Goal: Transaction & Acquisition: Purchase product/service

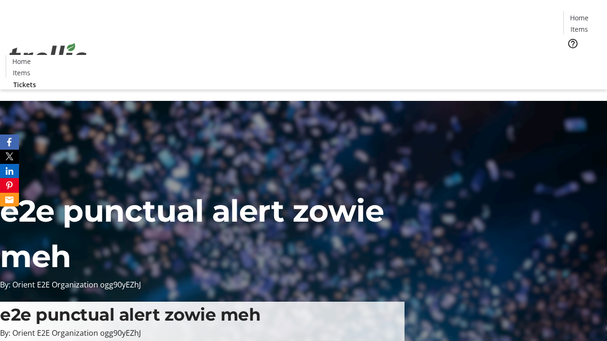
click at [571, 55] on span "Tickets" at bounding box center [582, 60] width 23 height 10
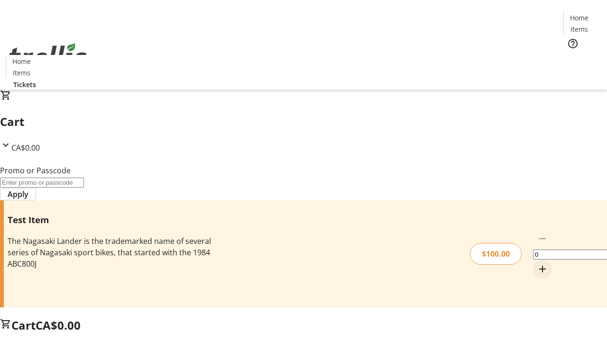
click at [536, 263] on mat-icon "Increment by one" at bounding box center [541, 268] width 11 height 11
type input "1"
type input "PERCENT"
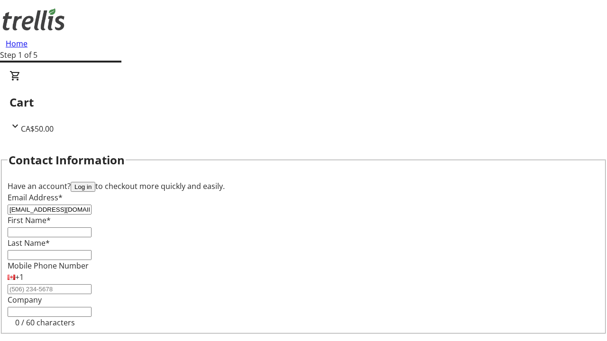
type input "[EMAIL_ADDRESS][DOMAIN_NAME]"
type input "Layla"
type input "[PERSON_NAME]"
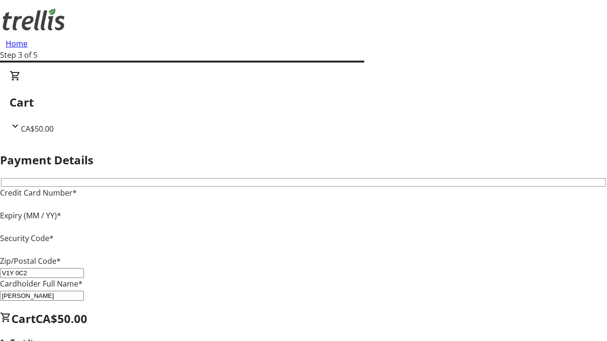
type input "V1Y 0C2"
